Goal: Transaction & Acquisition: Purchase product/service

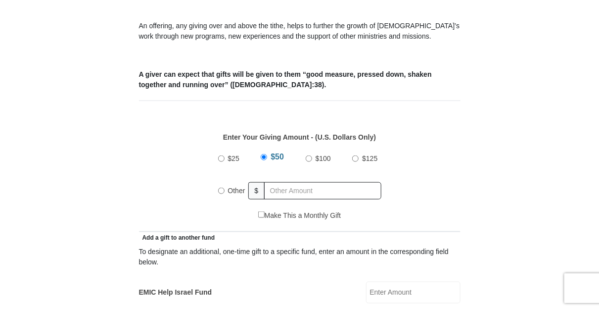
scroll to position [366, 0]
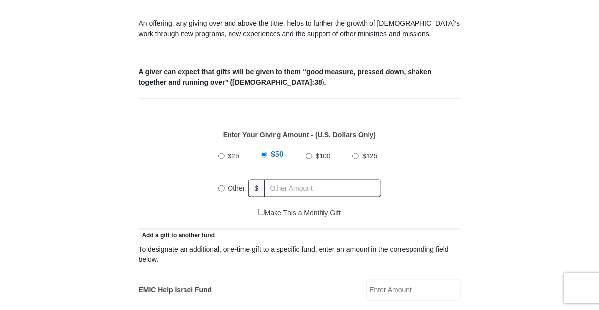
click at [221, 185] on input "Other" at bounding box center [221, 188] width 6 height 6
radio input "true"
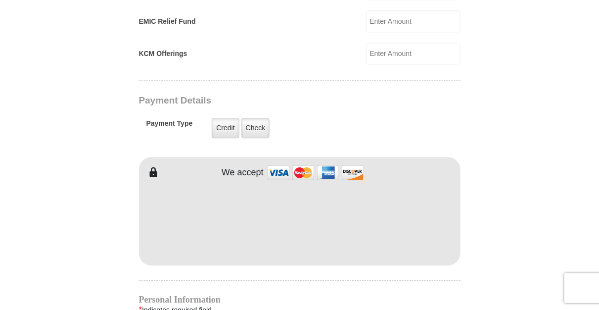
scroll to position [731, 0]
type input "148"
click at [474, 218] on form "[GEOGRAPHIC_DATA][DEMOGRAPHIC_DATA] Online Giving Because of gifts like yours, …" at bounding box center [300, 31] width 564 height 1447
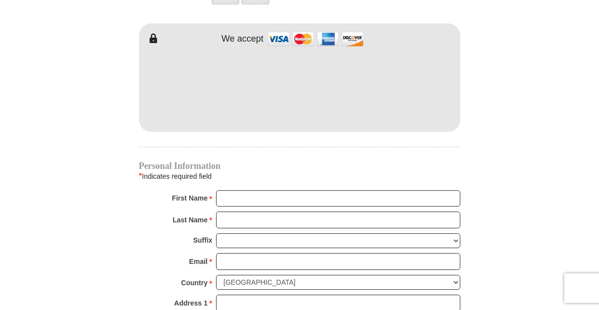
scroll to position [888, 0]
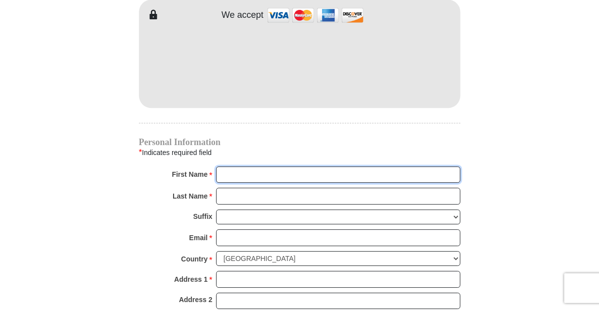
click at [238, 166] on input "First Name *" at bounding box center [338, 174] width 244 height 17
type input "[PERSON_NAME]"
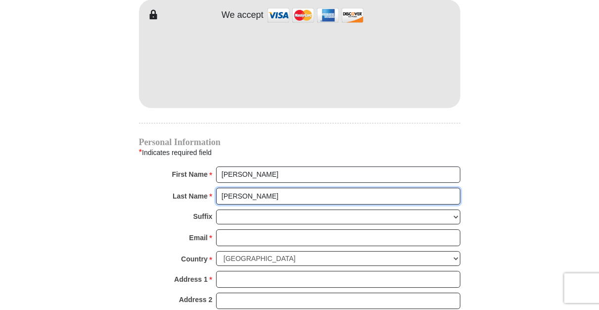
type input "riggs"
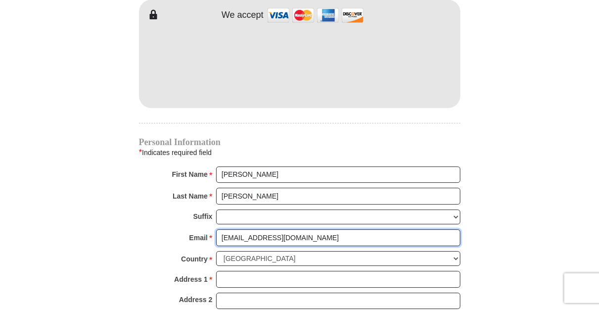
type input "mjr2341@hotmail.com"
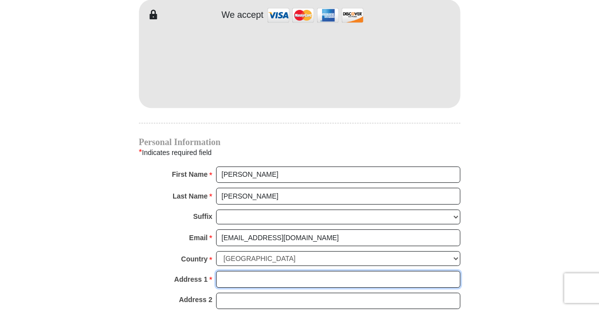
click at [224, 271] on input "Address 1 *" at bounding box center [338, 279] width 244 height 17
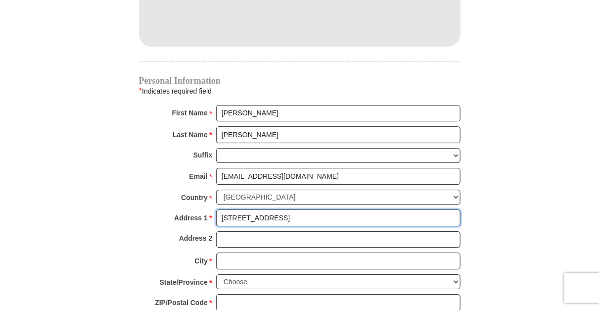
scroll to position [993, 0]
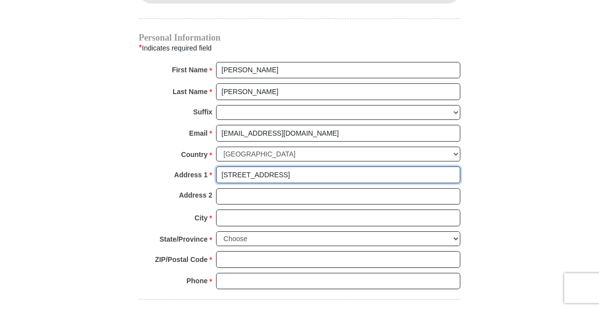
type input "4935 northfield rd"
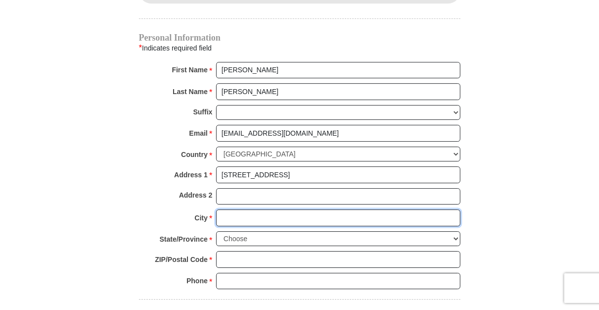
click at [237, 209] on input "City *" at bounding box center [338, 217] width 244 height 17
type input "Las Cruces"
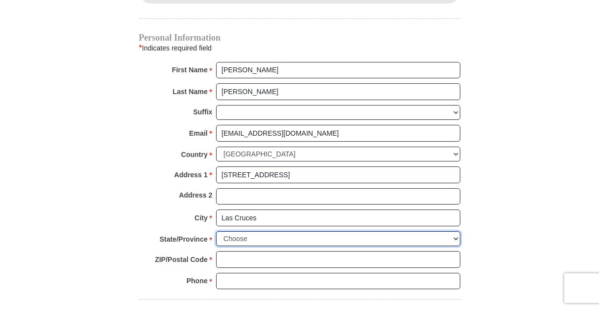
select select "NM"
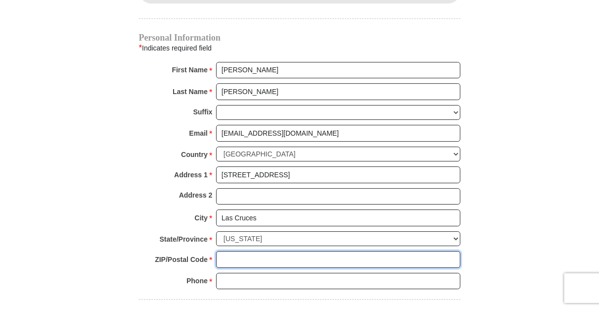
type input "88007"
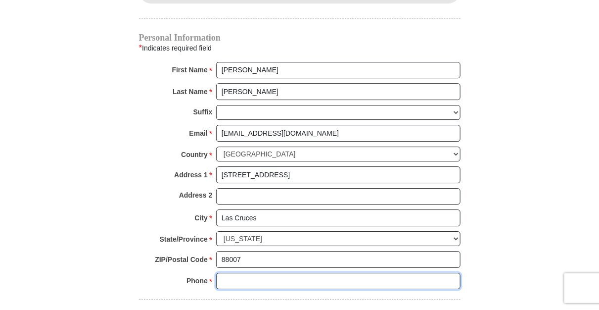
click at [224, 273] on input "Phone * *" at bounding box center [338, 281] width 244 height 17
click at [233, 273] on input "5756497956" at bounding box center [338, 281] width 244 height 17
click at [247, 273] on input "575 6497956" at bounding box center [338, 281] width 244 height 17
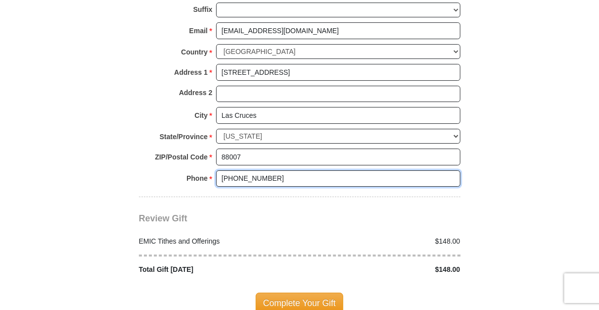
scroll to position [1097, 0]
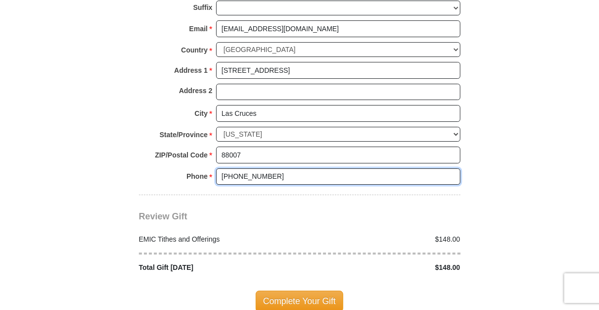
type input "575 649 7956"
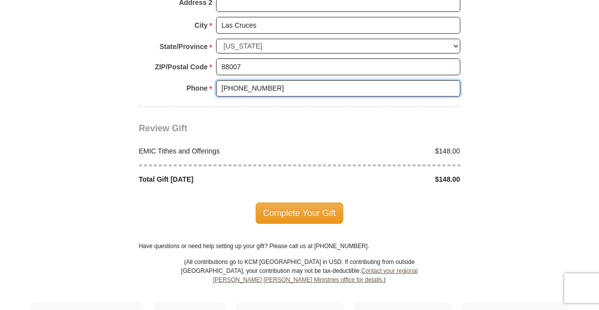
scroll to position [1201, 0]
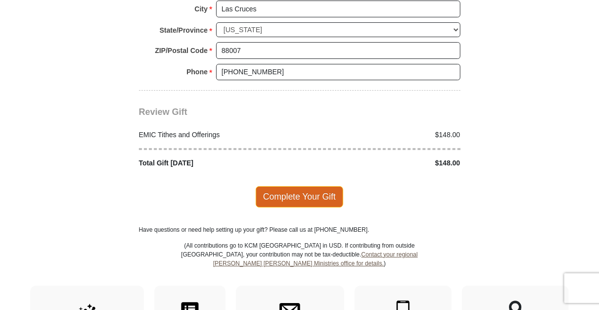
click at [296, 186] on span "Complete Your Gift" at bounding box center [300, 196] width 88 height 21
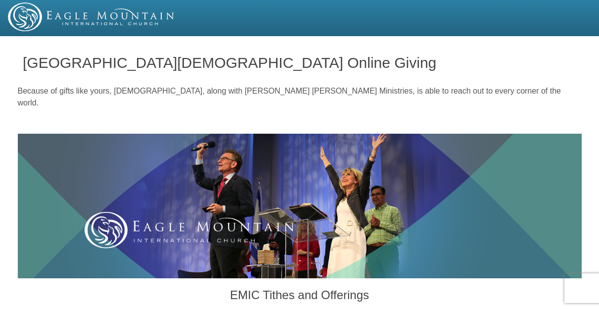
scroll to position [1201, 0]
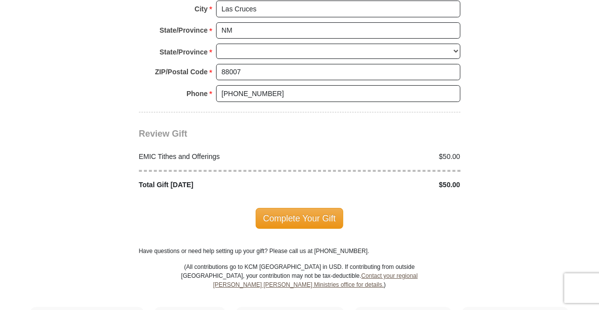
select select "NM"
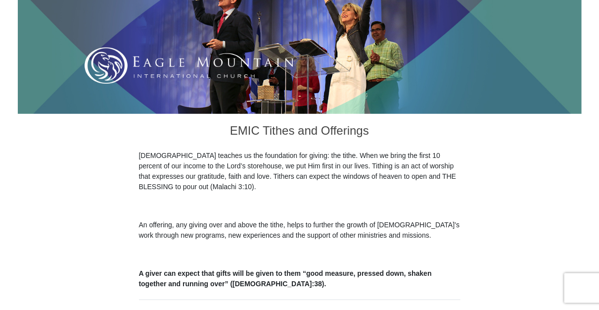
scroll to position [104, 0]
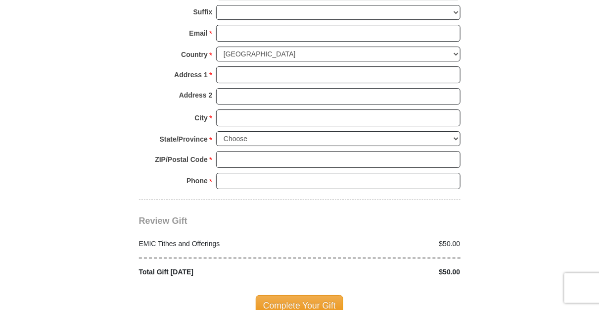
scroll to position [1097, 0]
